Goal: Task Accomplishment & Management: Manage account settings

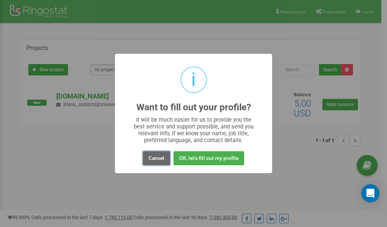
click at [158, 157] on button "Cancel" at bounding box center [156, 158] width 27 height 14
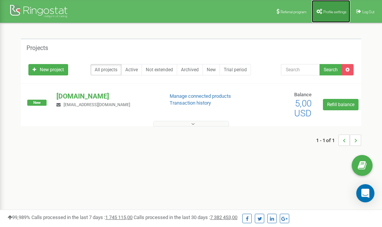
click at [326, 8] on link "Profile settings" at bounding box center [330, 11] width 39 height 23
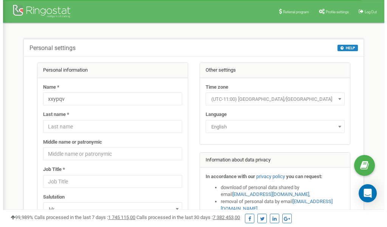
scroll to position [38, 0]
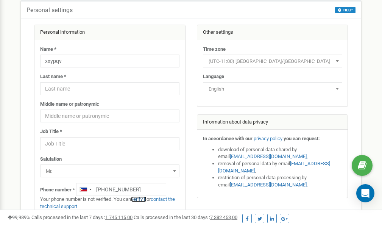
click at [142, 198] on link "verify it" at bounding box center [139, 199] width 16 height 6
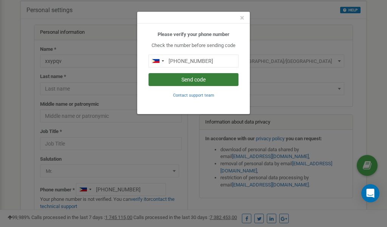
click at [197, 79] on button "Send code" at bounding box center [194, 79] width 90 height 13
